Goal: Task Accomplishment & Management: Manage account settings

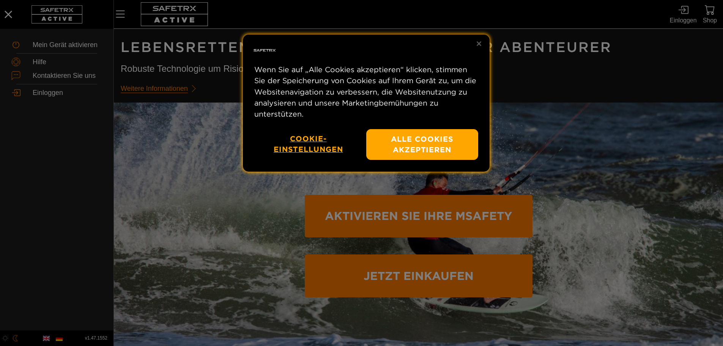
click at [593, 200] on div at bounding box center [361, 173] width 723 height 346
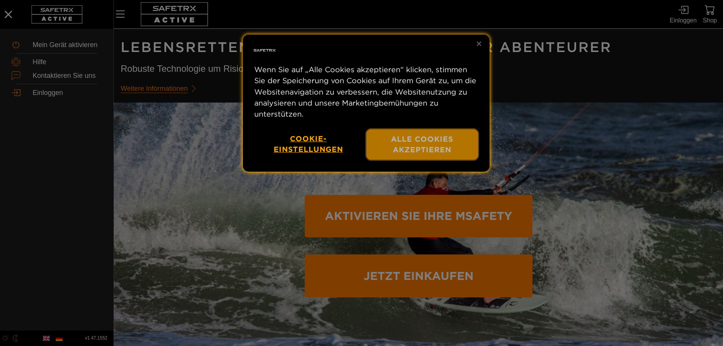
click at [453, 144] on button "Alle Cookies akzeptieren" at bounding box center [422, 144] width 112 height 31
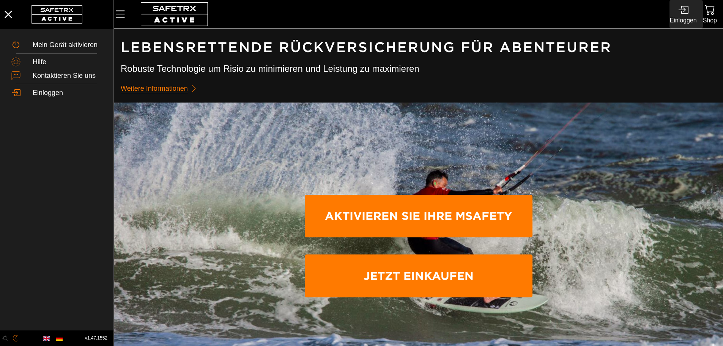
click at [687, 19] on div "Einloggen" at bounding box center [683, 20] width 27 height 10
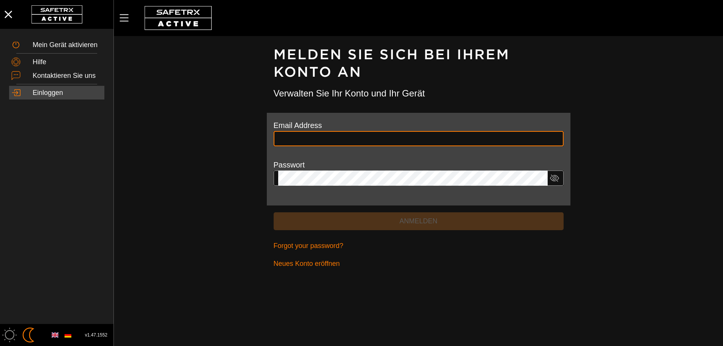
click at [380, 140] on input "text" at bounding box center [418, 138] width 281 height 15
type input "**********"
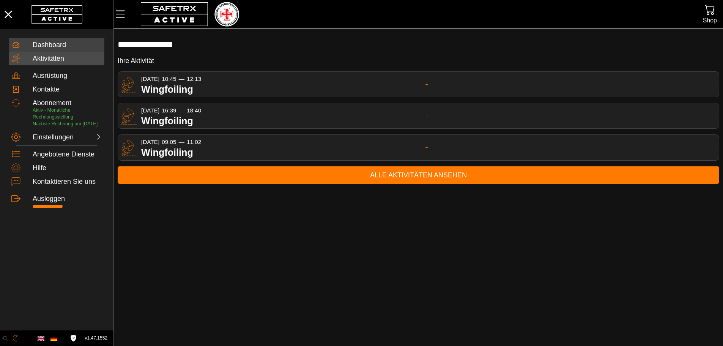
click at [56, 62] on div "Aktivitäten" at bounding box center [67, 59] width 69 height 8
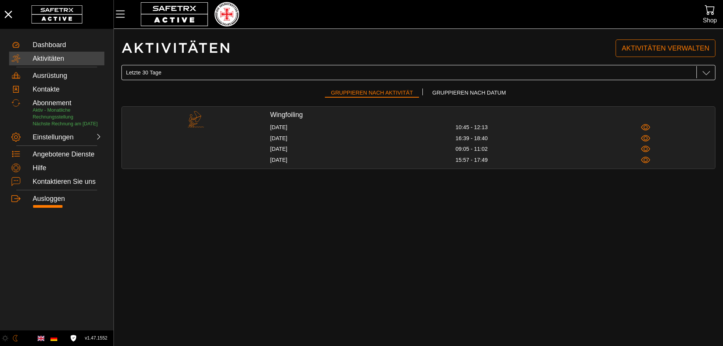
click at [193, 73] on div "Letzte 30 Tage Letzte 30 Tage" at bounding box center [410, 72] width 568 height 15
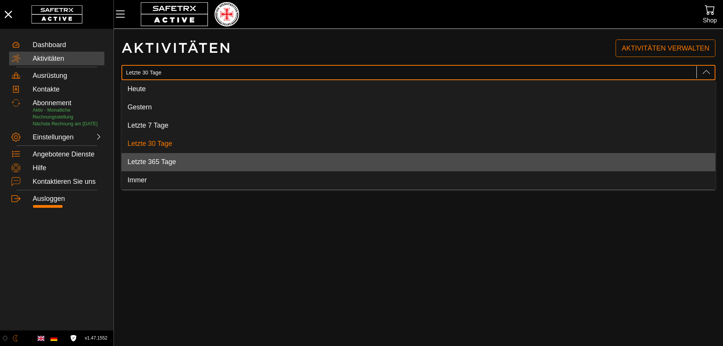
click at [174, 161] on span "Letzte 365 Tage" at bounding box center [152, 162] width 49 height 8
type input "Letzte 365 Tage"
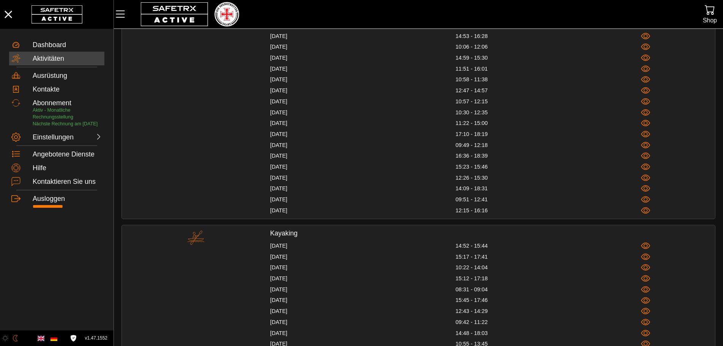
scroll to position [241, 0]
